Goal: Task Accomplishment & Management: Use online tool/utility

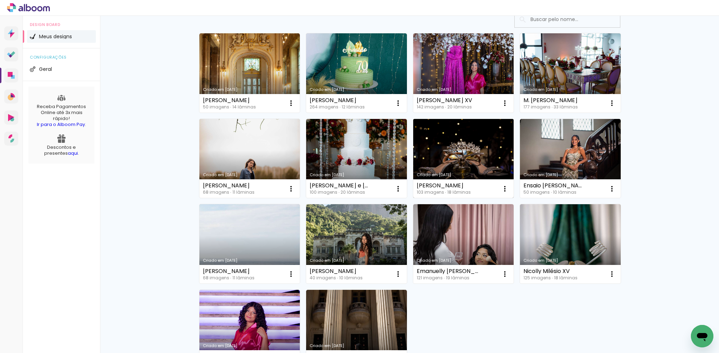
scroll to position [54, 0]
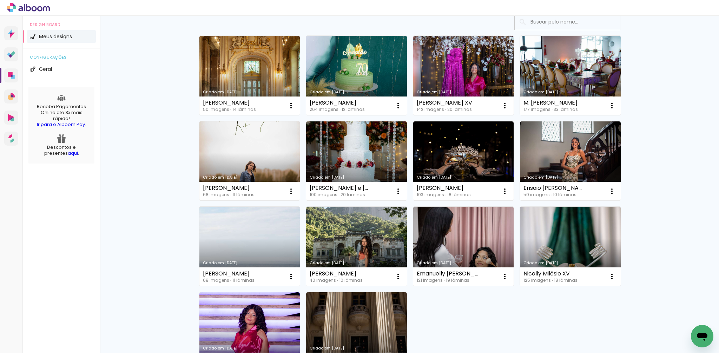
click at [461, 247] on link "Criado em [DATE]" at bounding box center [463, 246] width 101 height 79
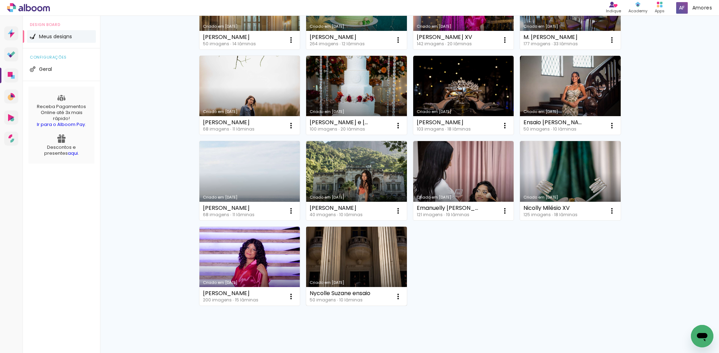
scroll to position [119, 0]
